Goal: Navigation & Orientation: Find specific page/section

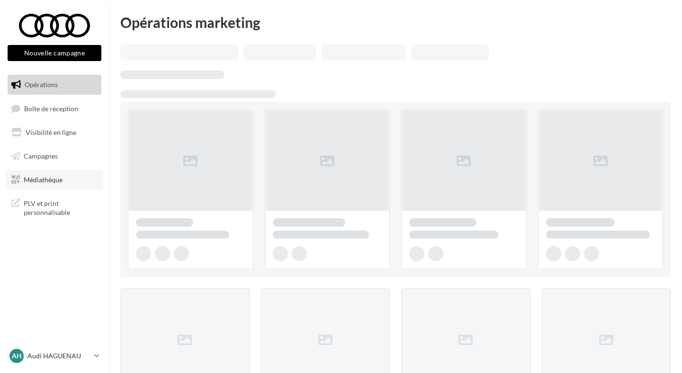
click at [75, 182] on link "Médiathèque" at bounding box center [55, 180] width 98 height 20
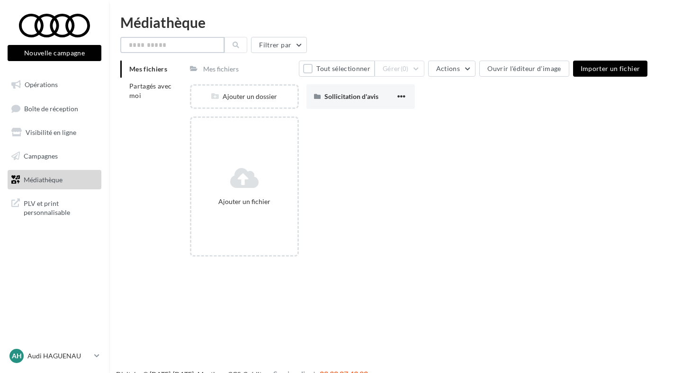
click at [162, 48] on input "text" at bounding box center [172, 45] width 104 height 16
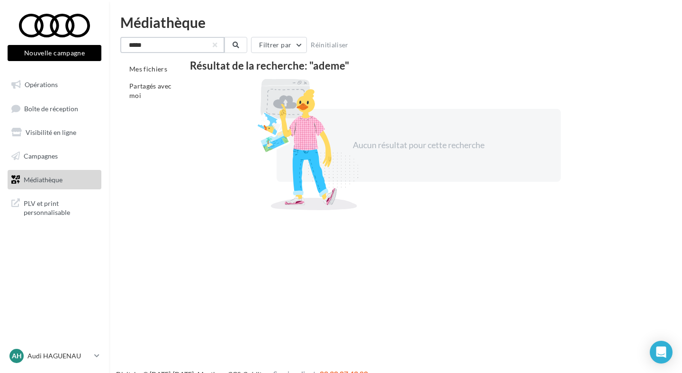
type input "*****"
click at [150, 105] on div "Mes fichiers Partagés avec moi" at bounding box center [155, 86] width 70 height 51
click at [151, 99] on li "Partagés avec moi" at bounding box center [151, 91] width 62 height 27
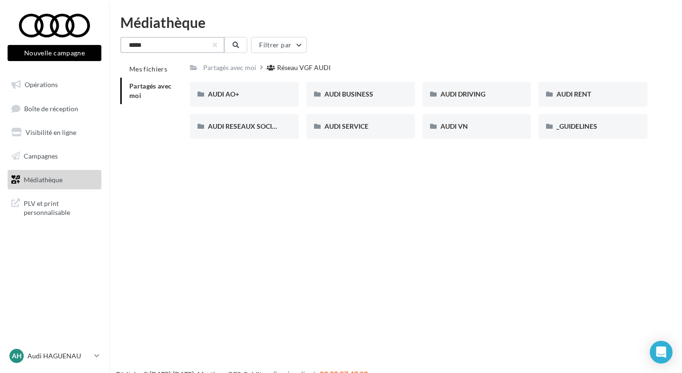
click at [160, 50] on input "*****" at bounding box center [172, 45] width 104 height 16
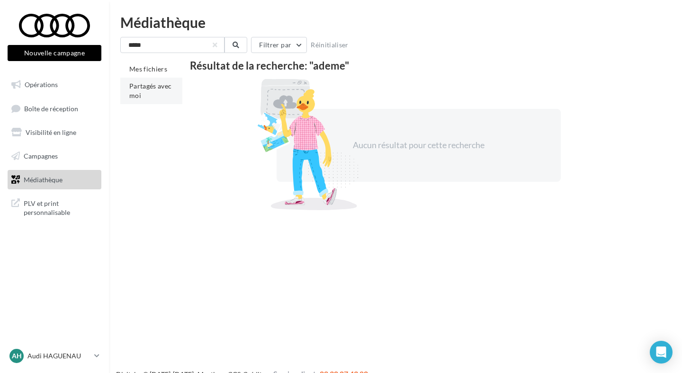
click at [143, 88] on span "Partagés avec moi" at bounding box center [150, 91] width 43 height 18
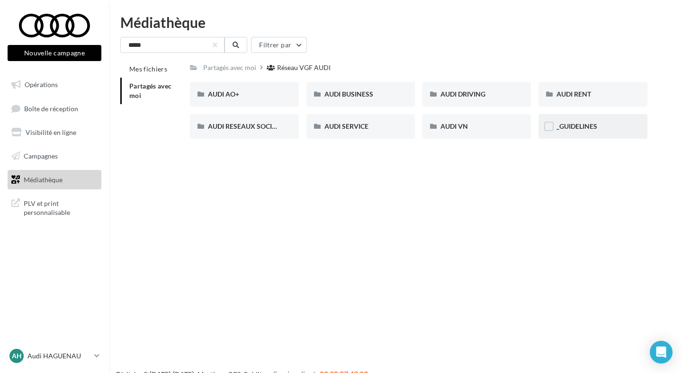
click at [576, 117] on div "_GUIDELINES" at bounding box center [592, 126] width 108 height 25
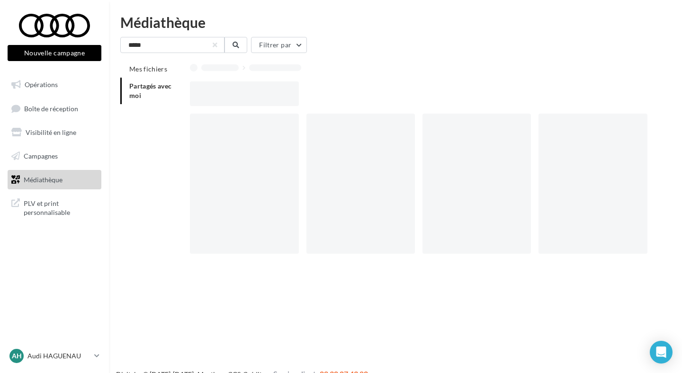
click at [576, 117] on div at bounding box center [592, 184] width 108 height 140
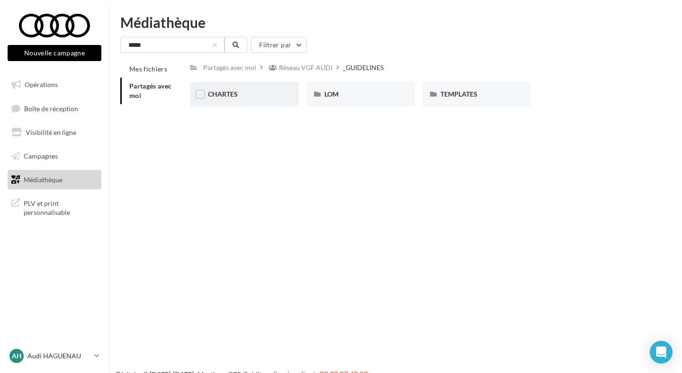
click at [256, 89] on div "CHARTES" at bounding box center [244, 94] width 108 height 25
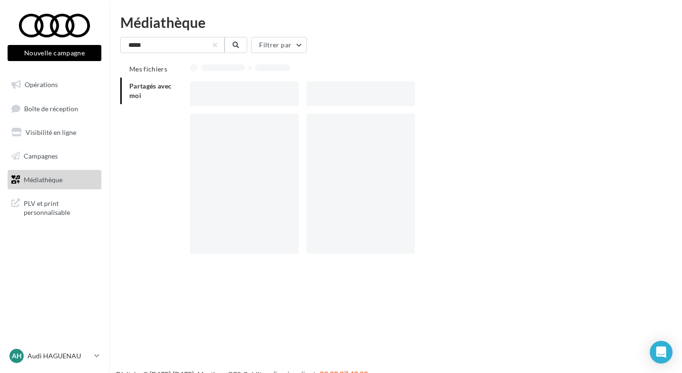
click at [256, 88] on div at bounding box center [244, 93] width 108 height 25
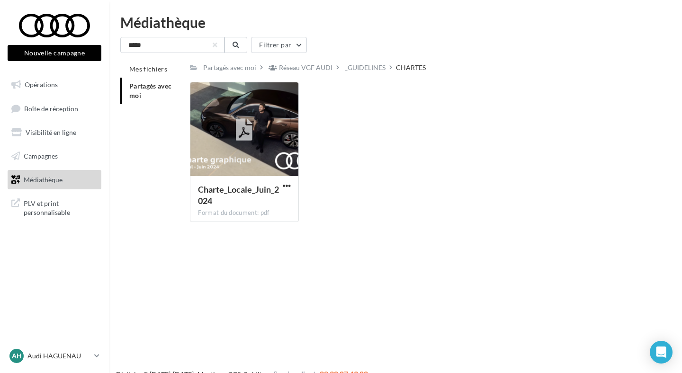
click at [353, 68] on div "_GUIDELINES" at bounding box center [365, 67] width 41 height 9
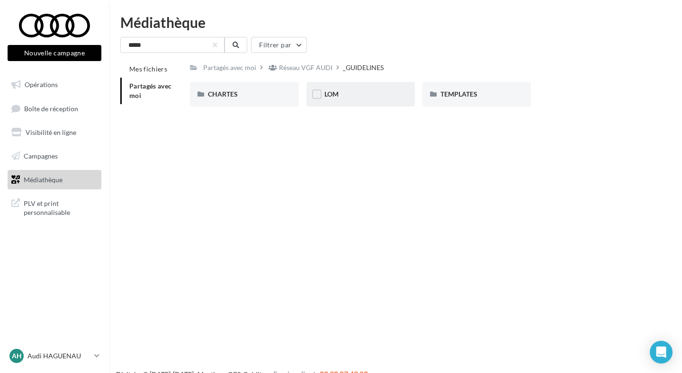
click at [351, 93] on div "LOM" at bounding box center [360, 93] width 72 height 9
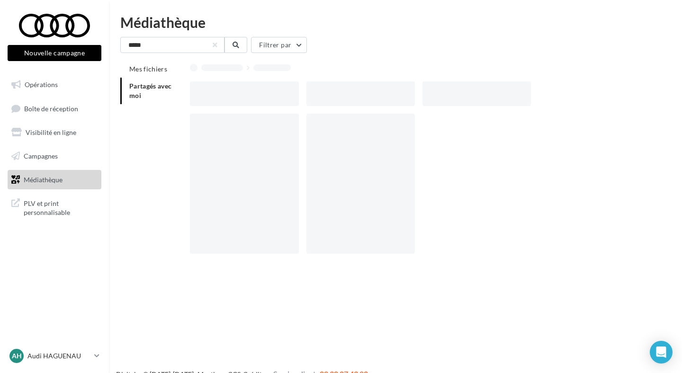
click at [351, 93] on div at bounding box center [360, 93] width 108 height 25
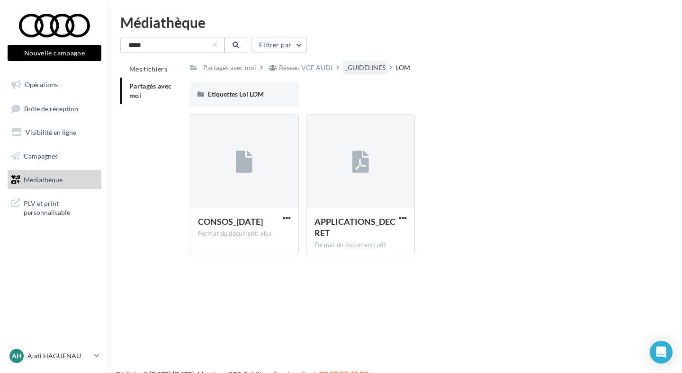
click at [343, 64] on div "_GUIDELINES" at bounding box center [365, 68] width 44 height 14
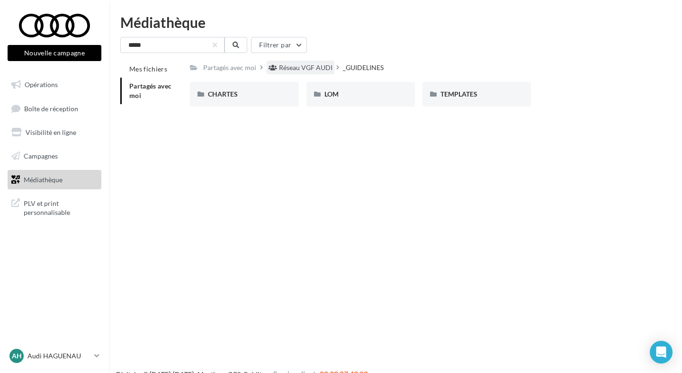
click at [320, 64] on div "Réseau VGF AUDI" at bounding box center [305, 67] width 53 height 9
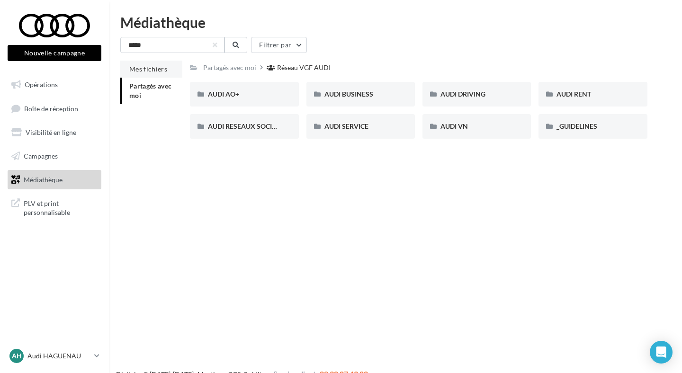
click at [158, 74] on li "Mes fichiers" at bounding box center [151, 69] width 62 height 17
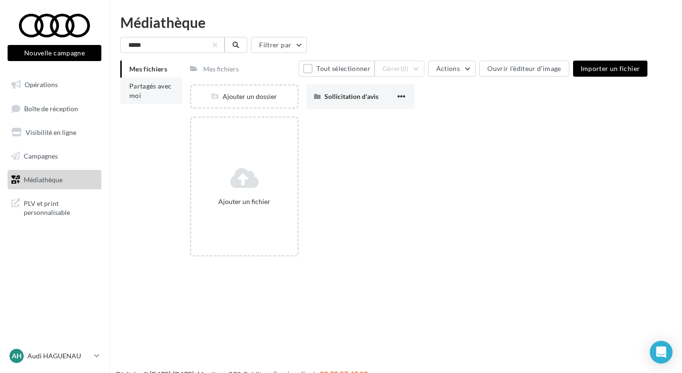
click at [157, 82] on span "Partagés avec moi" at bounding box center [150, 91] width 43 height 18
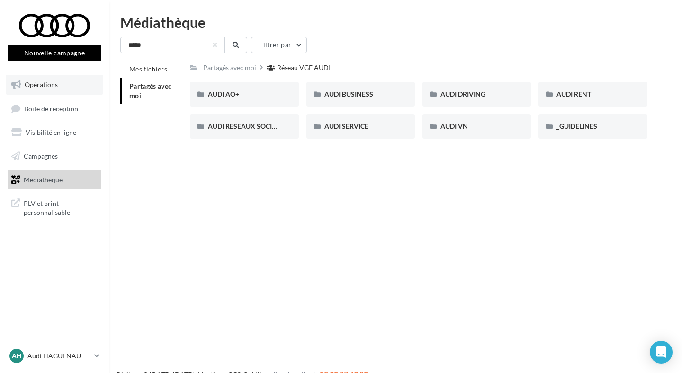
click at [77, 91] on link "Opérations" at bounding box center [55, 85] width 98 height 20
click at [76, 353] on p "Audi HAGUENAU" at bounding box center [58, 355] width 63 height 9
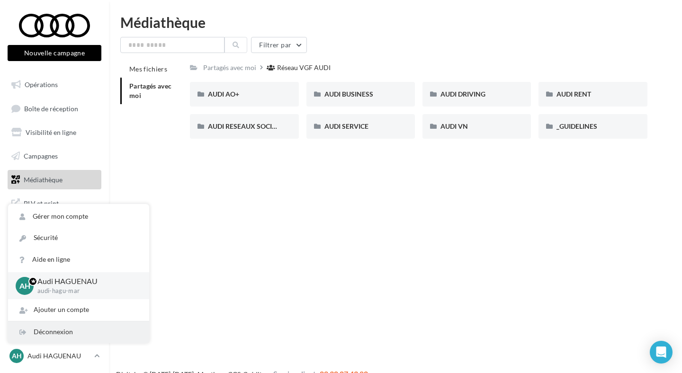
click at [77, 336] on div "Déconnexion" at bounding box center [78, 331] width 141 height 21
